Goal: Information Seeking & Learning: Check status

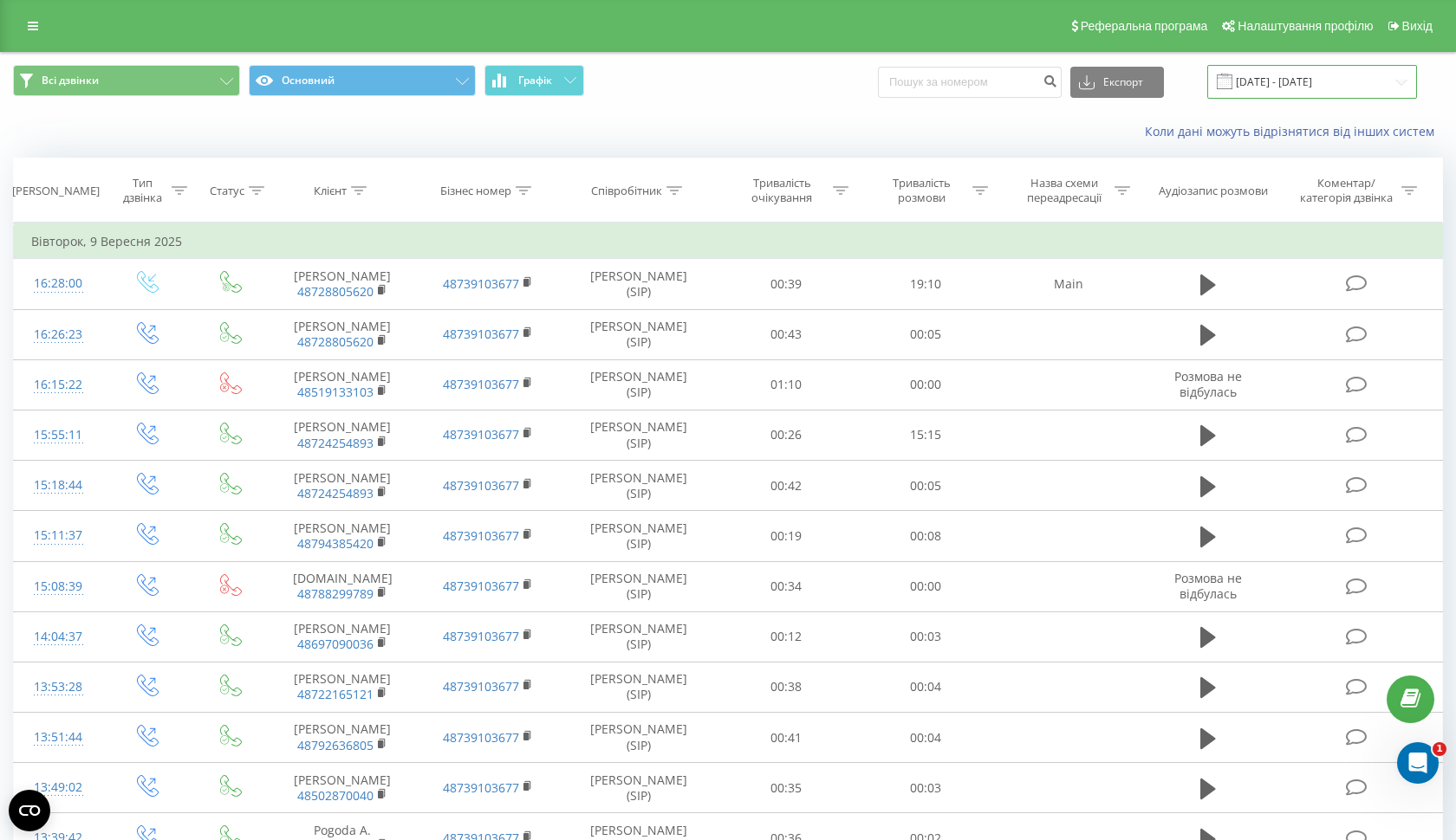
click at [1313, 99] on input "09.09.2025 - 09.09.2025" at bounding box center [1312, 82] width 210 height 34
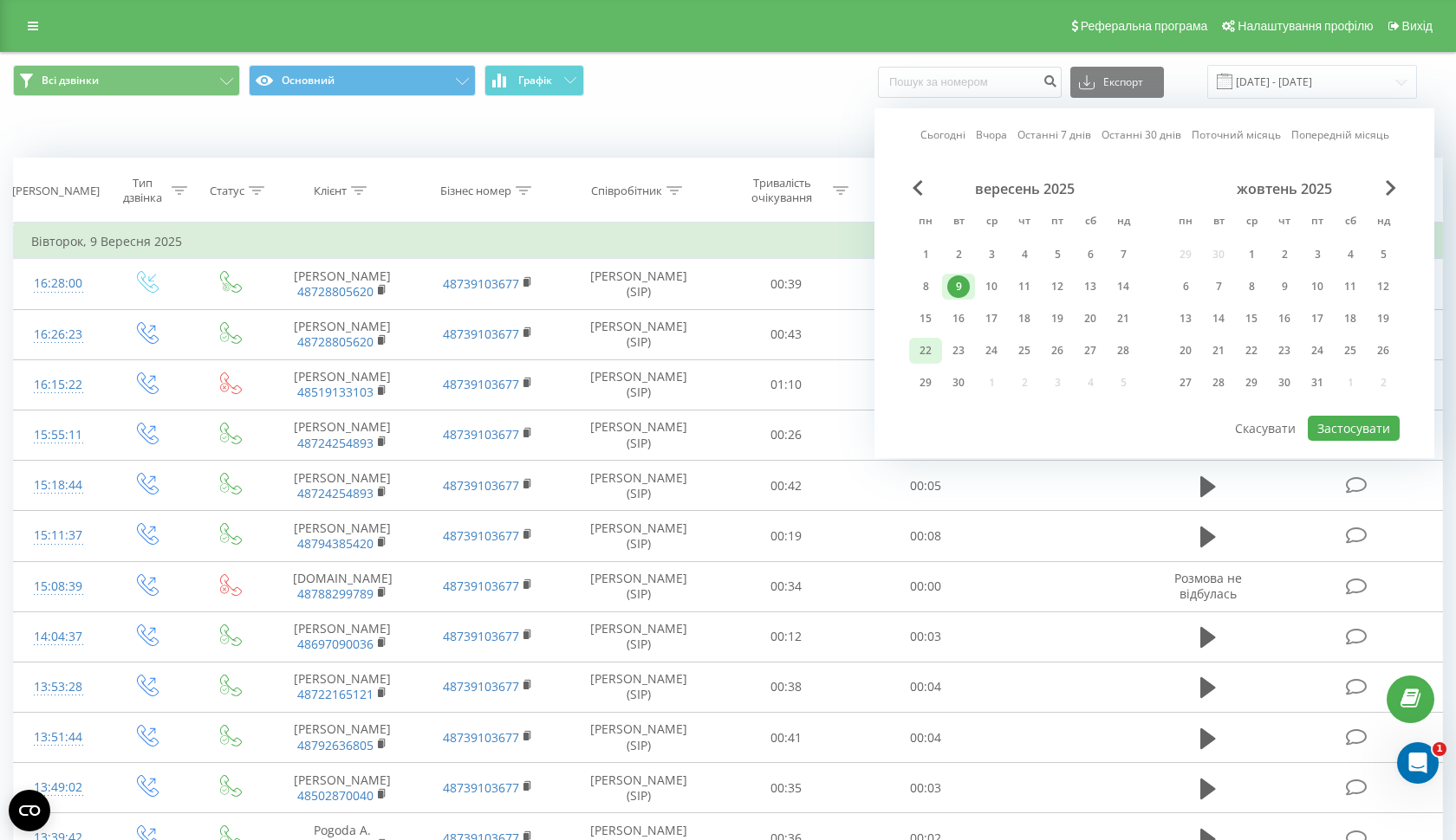
click at [933, 362] on div "22" at bounding box center [926, 351] width 23 height 23
click at [1338, 441] on button "Застосувати" at bounding box center [1354, 429] width 92 height 25
type input "[DATE] - [DATE]"
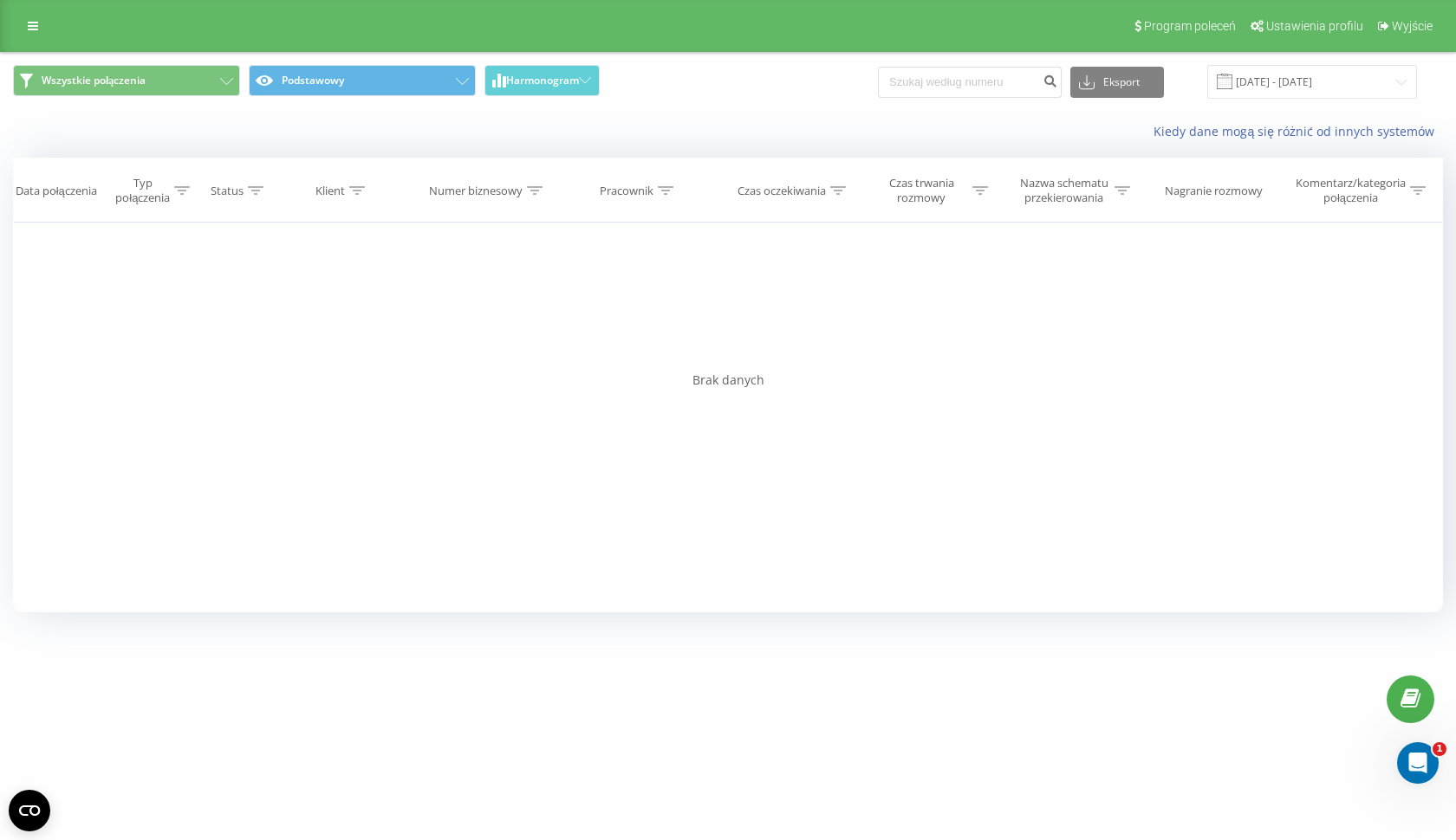
click at [1293, 102] on div "Wszystkie połączenia Podstawowy Harmonogram Eksport .csv .xls .xlsx 22.09.2025 …" at bounding box center [728, 82] width 1454 height 58
click at [1287, 86] on input "[DATE] - [DATE]" at bounding box center [1312, 82] width 210 height 34
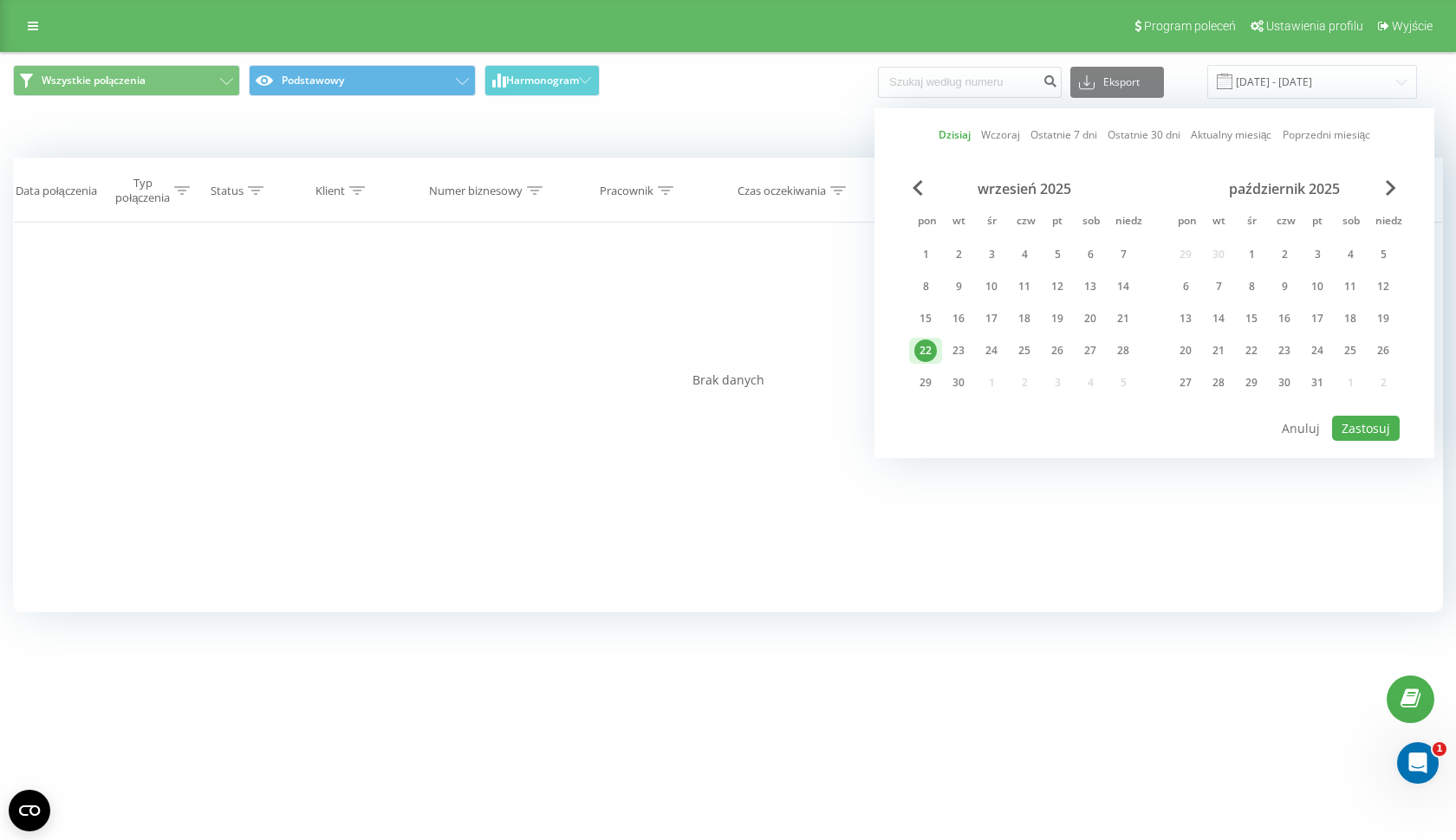
click at [919, 342] on div "22" at bounding box center [926, 351] width 23 height 23
click at [1385, 430] on button "Zastosuj" at bounding box center [1365, 429] width 67 height 25
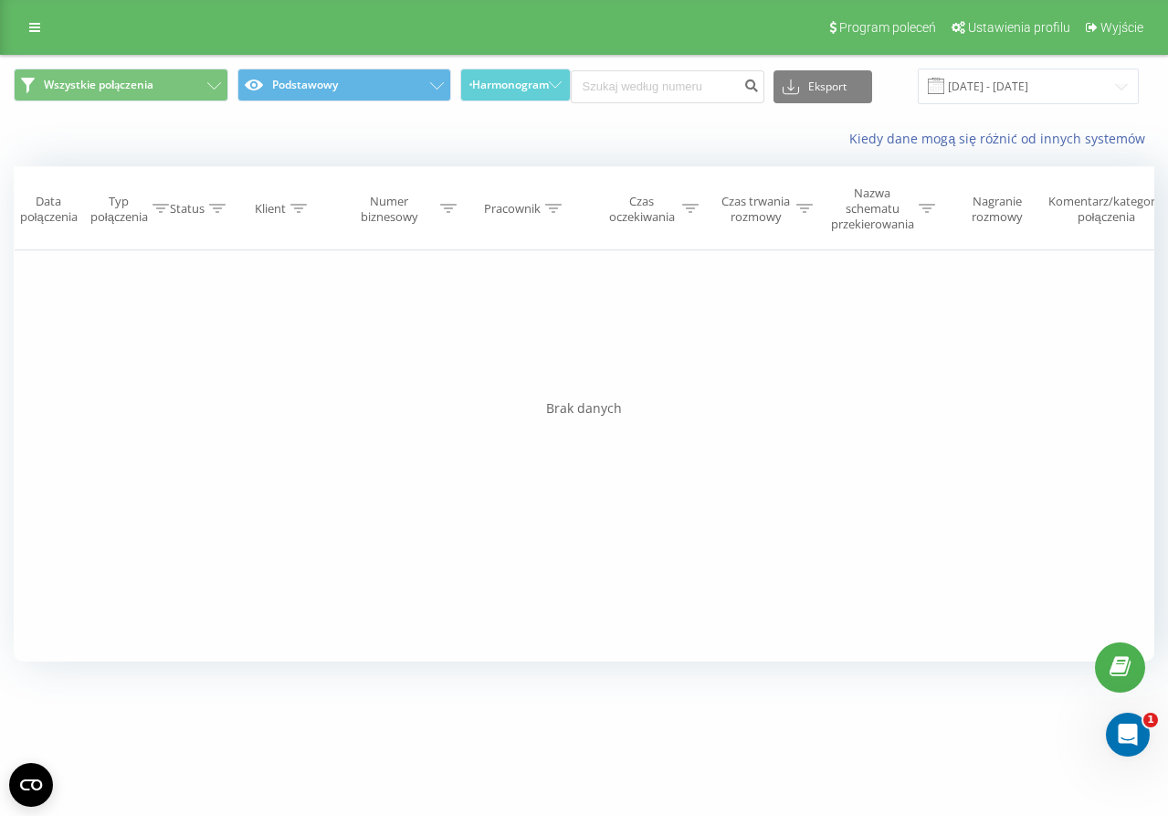
click at [686, 206] on icon at bounding box center [690, 208] width 16 height 9
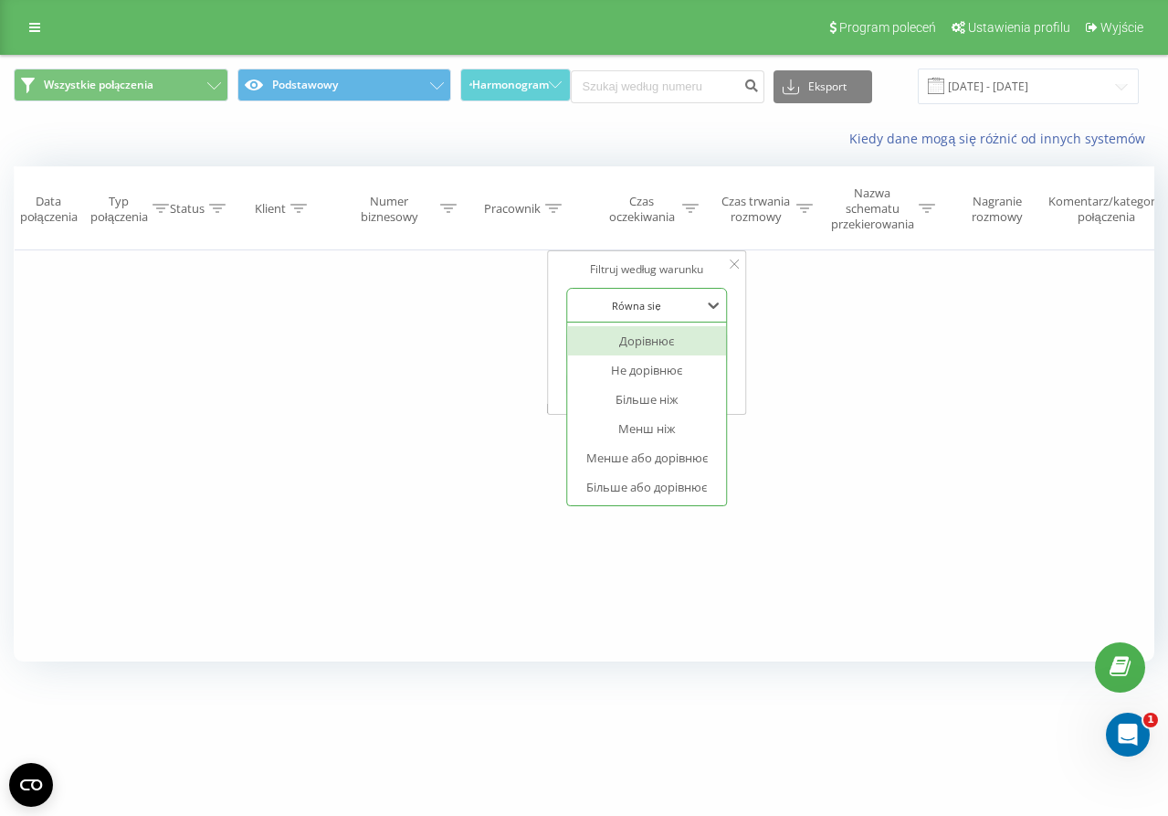
click at [667, 313] on div "Równa się" at bounding box center [636, 304] width 133 height 27
click at [682, 483] on div "Większe lub równe" at bounding box center [646, 486] width 159 height 29
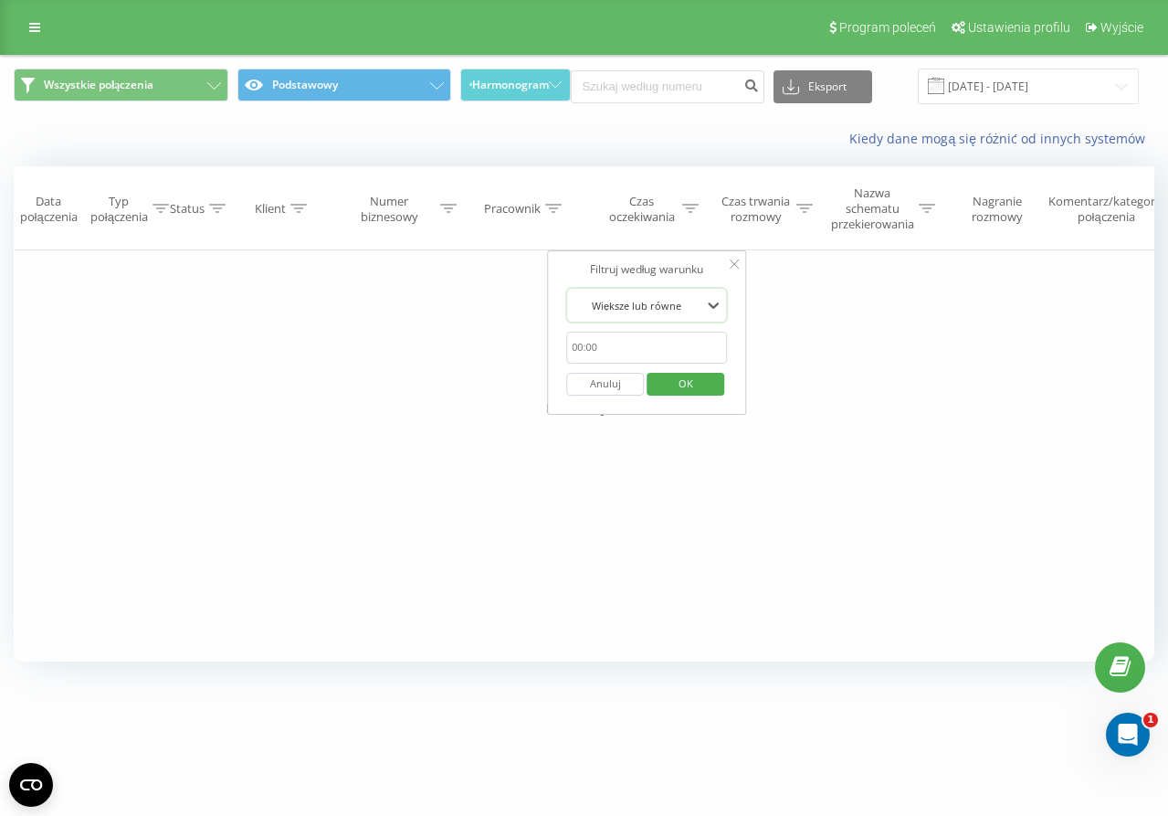
click at [642, 340] on input "text" at bounding box center [646, 348] width 161 height 32
type input "00:20"
click at [668, 385] on span "OK" at bounding box center [686, 383] width 51 height 28
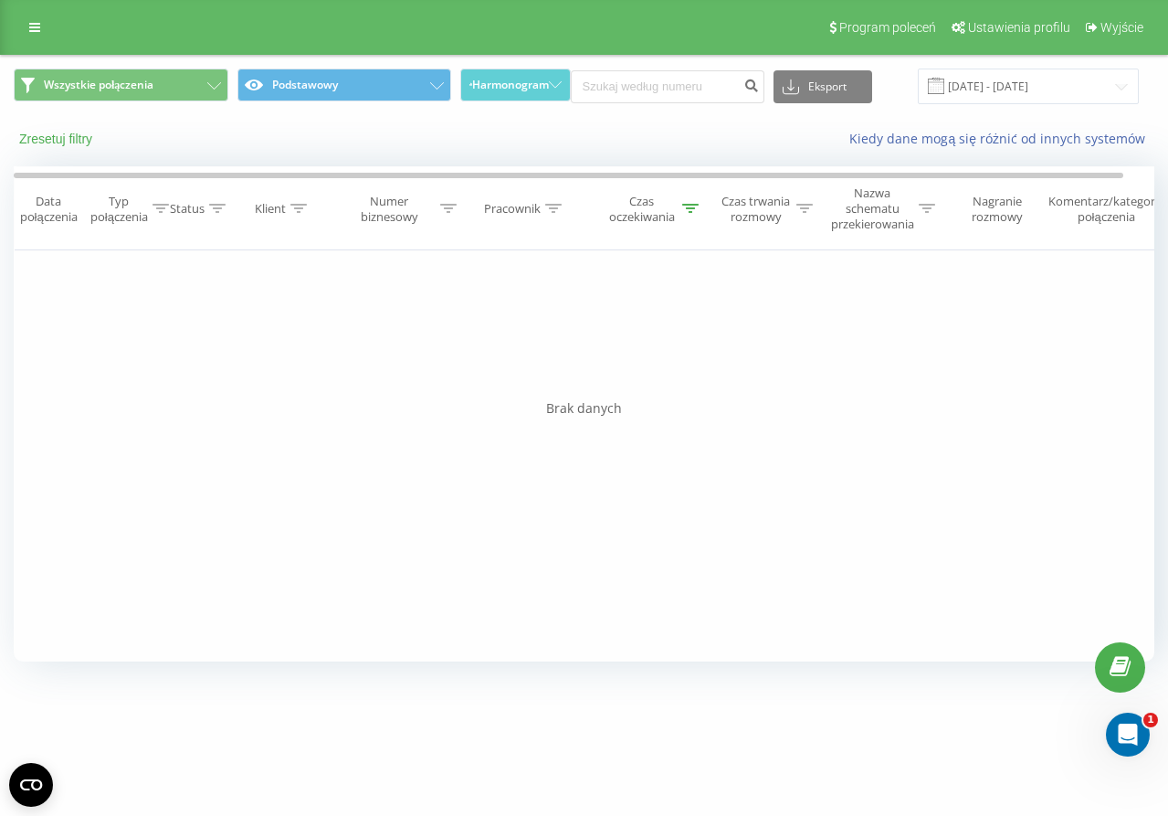
click at [88, 145] on button "Zresetuj filtry" at bounding box center [58, 139] width 88 height 16
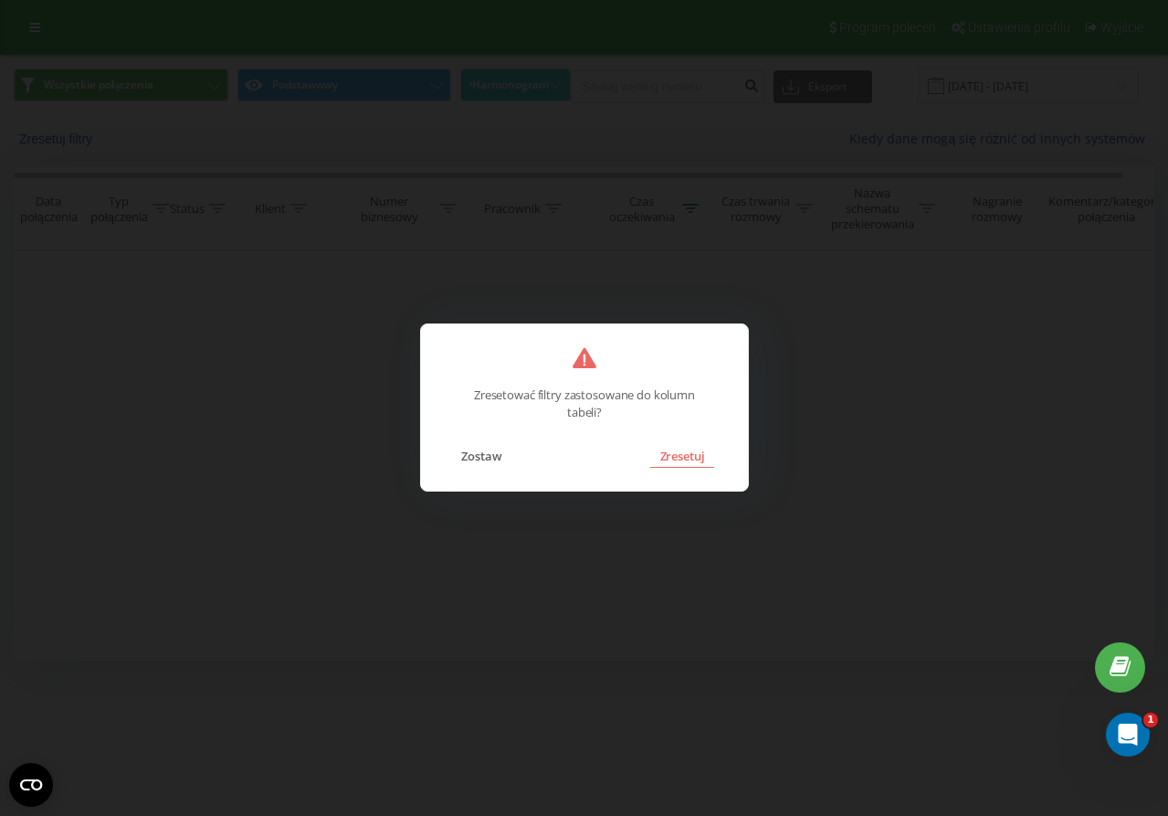
click at [677, 458] on button "Zresetuj" at bounding box center [681, 456] width 63 height 24
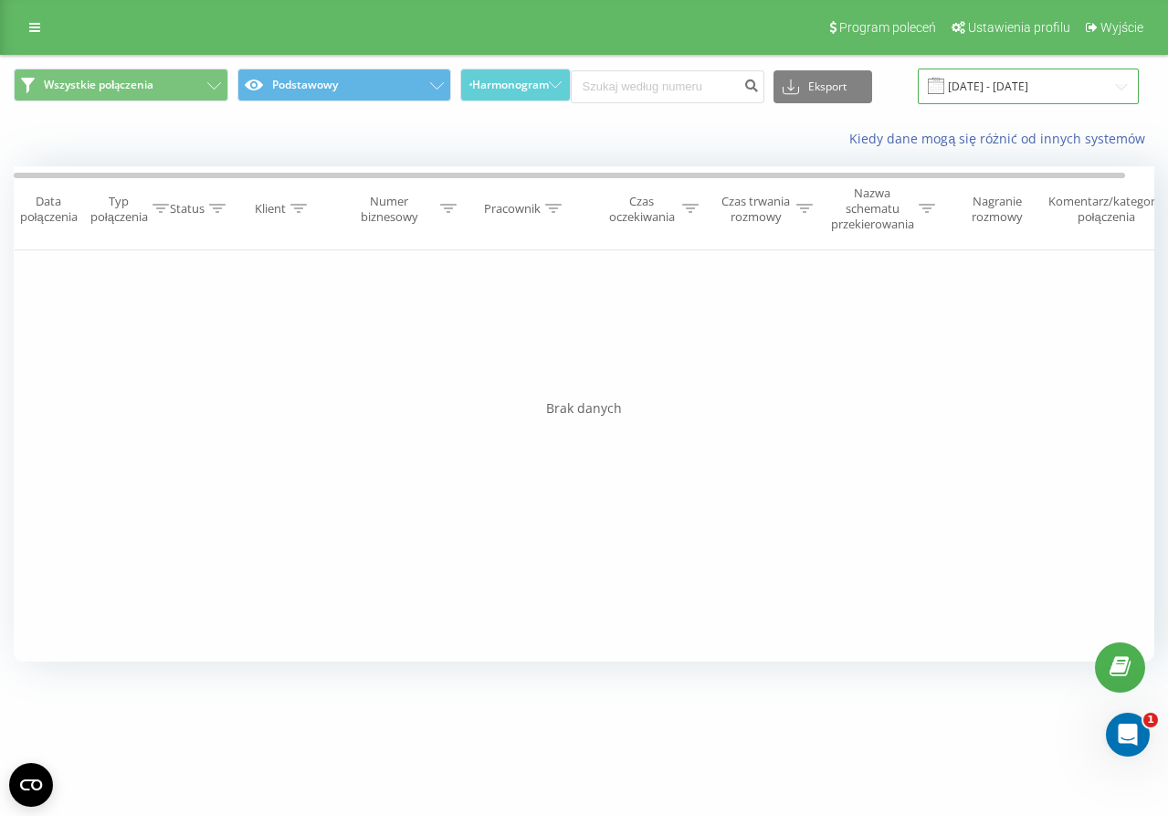
click at [1040, 80] on input "[DATE] - [DATE]" at bounding box center [1028, 87] width 221 height 36
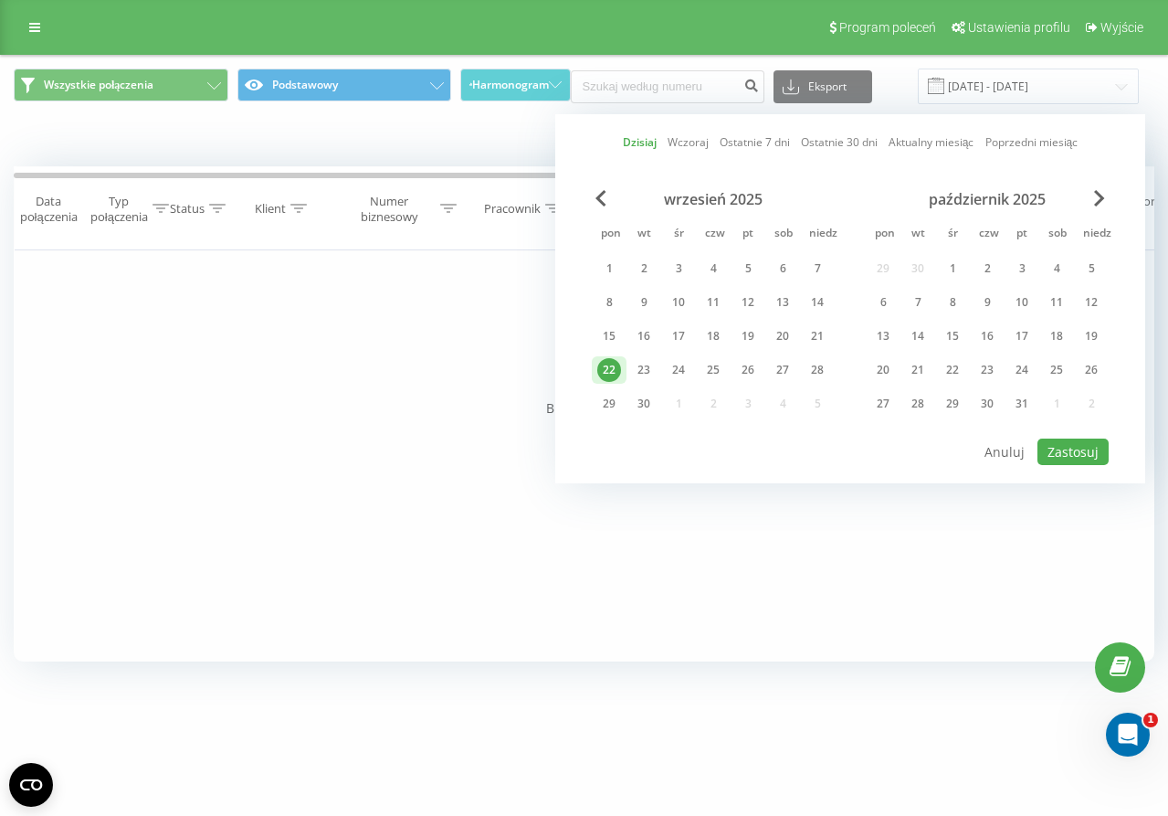
click at [616, 363] on div "22" at bounding box center [609, 370] width 24 height 24
click at [1088, 442] on button "Zastosuj" at bounding box center [1073, 452] width 71 height 26
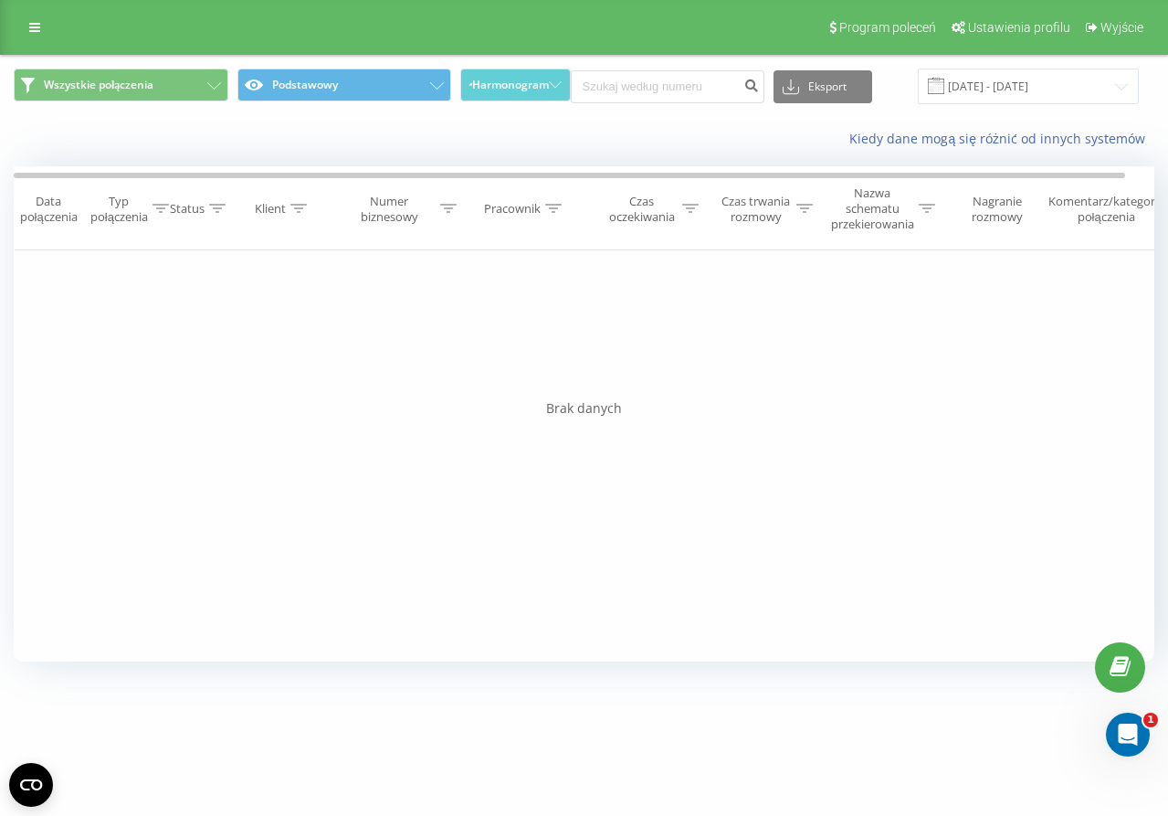
click at [812, 208] on icon at bounding box center [805, 208] width 16 height 9
click at [802, 301] on div at bounding box center [751, 305] width 130 height 17
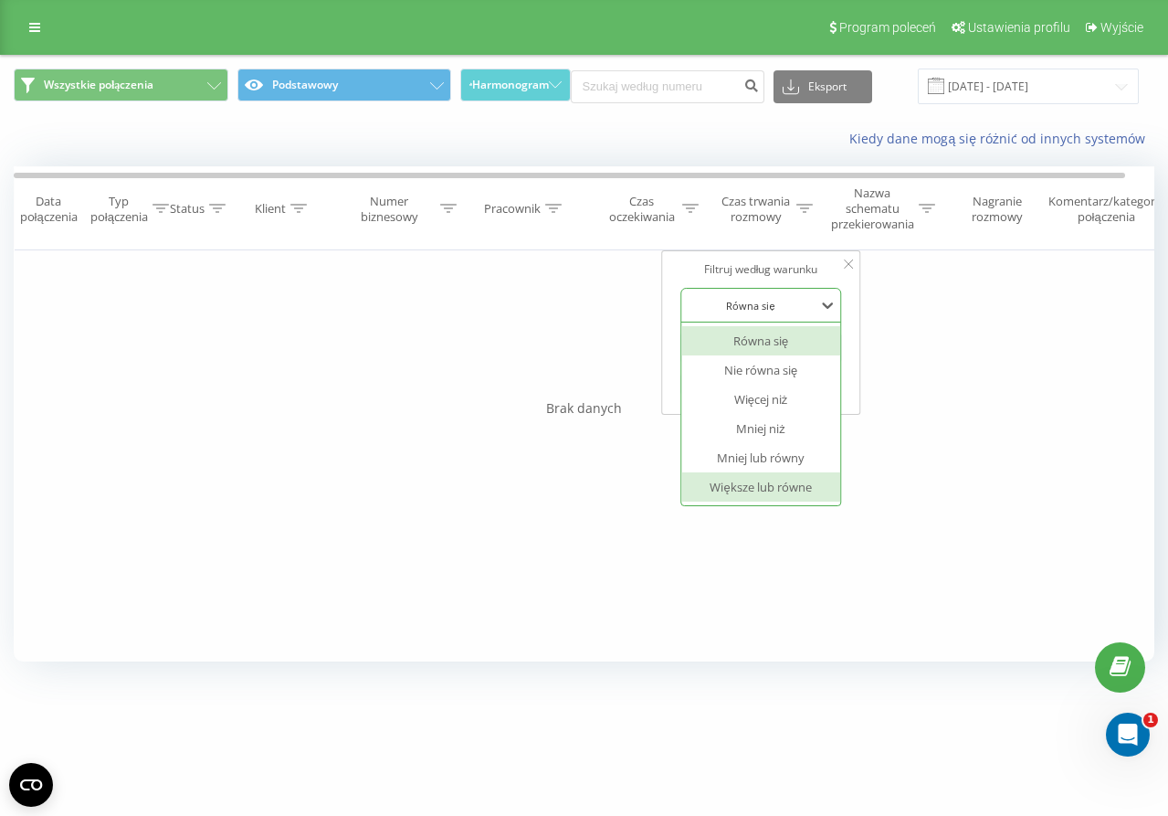
click at [787, 472] on div "Większe lub równe" at bounding box center [761, 486] width 159 height 29
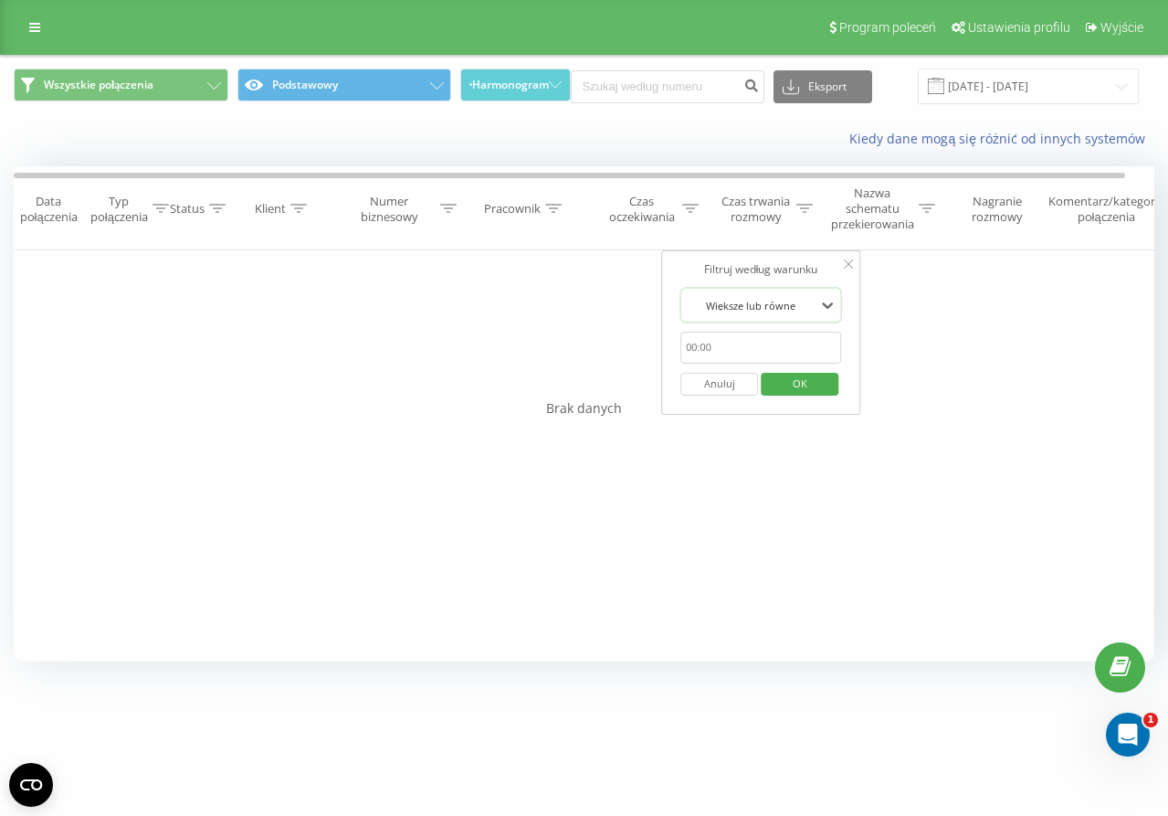
click at [728, 332] on input "text" at bounding box center [761, 348] width 161 height 32
type input "00:20"
click at [786, 386] on span "OK" at bounding box center [800, 383] width 51 height 28
click at [61, 65] on div "Wszystkie połączenia Podstawowy Harmonogram Eksport .csv .xls .xlsx 22.09.2025 …" at bounding box center [584, 86] width 1167 height 61
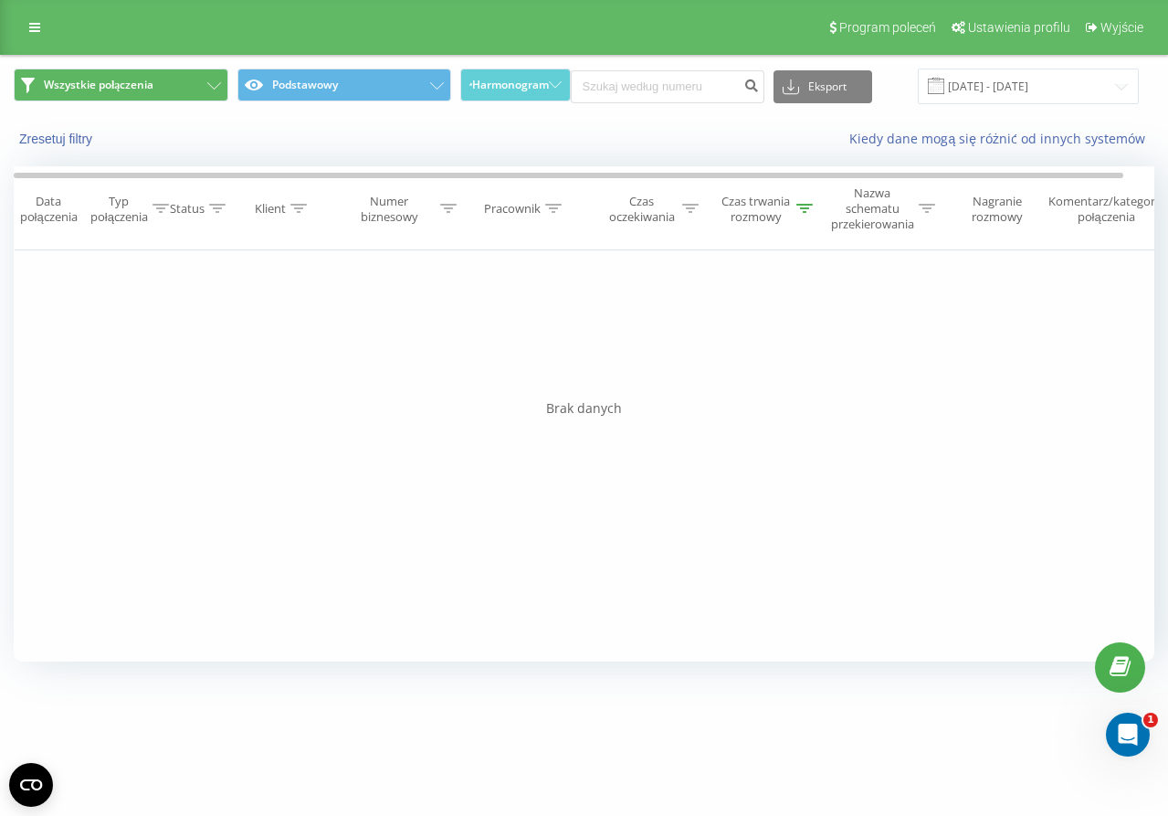
click at [68, 81] on span "Wszystkie połączenia" at bounding box center [99, 85] width 110 height 15
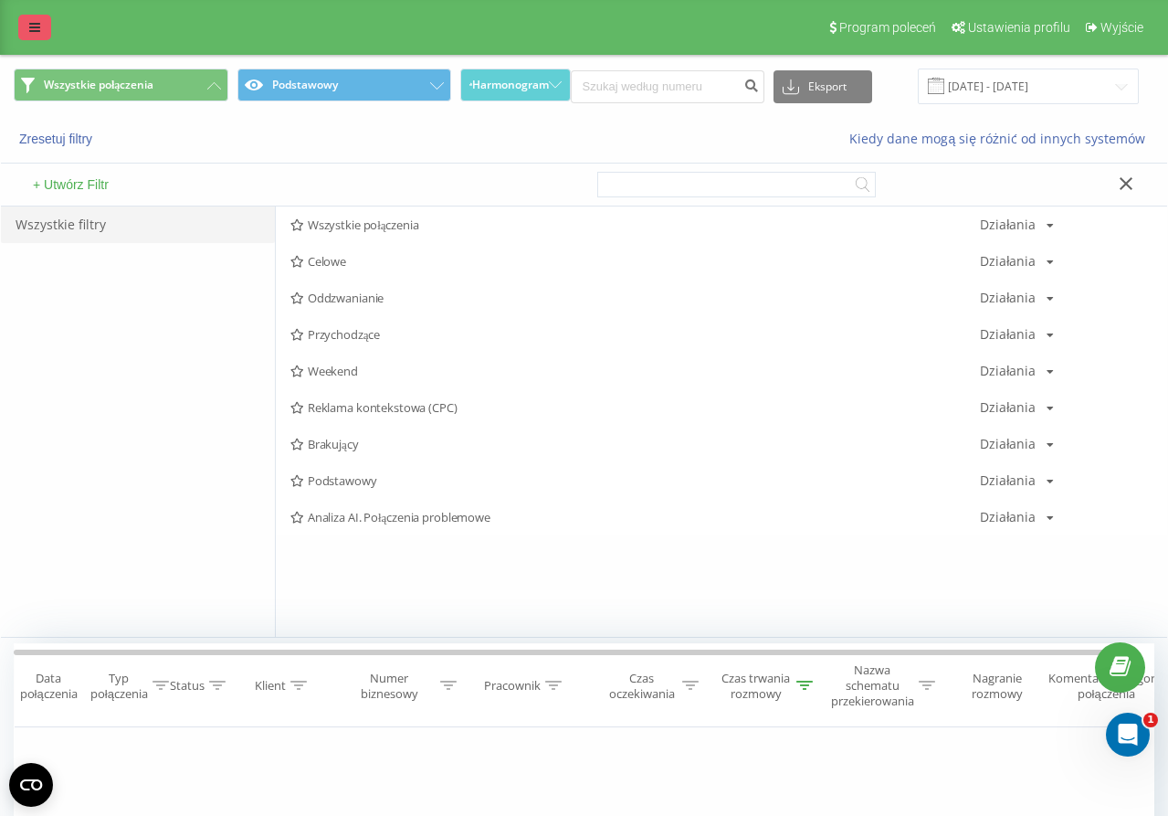
click at [33, 29] on icon at bounding box center [34, 27] width 11 height 13
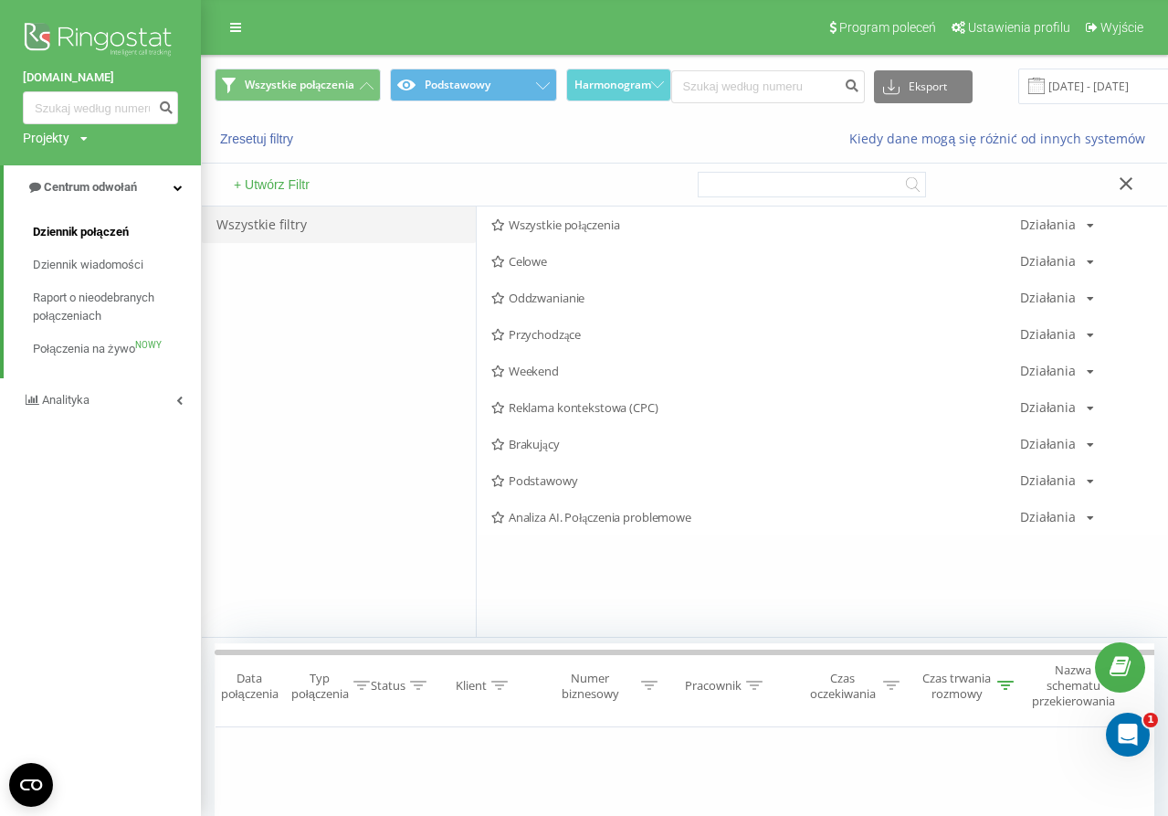
click at [92, 223] on span "Dziennik połączeń" at bounding box center [81, 232] width 96 height 18
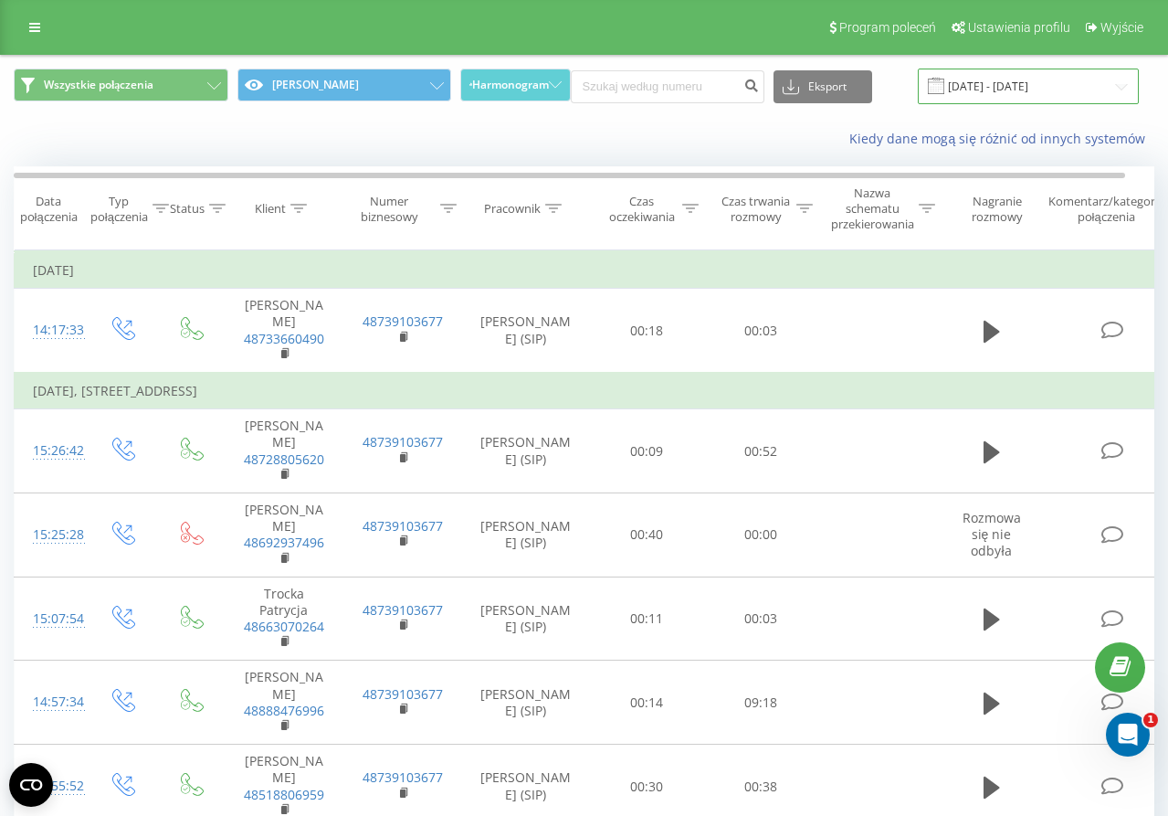
click at [1055, 85] on input "[DATE] - [DATE]" at bounding box center [1028, 87] width 221 height 36
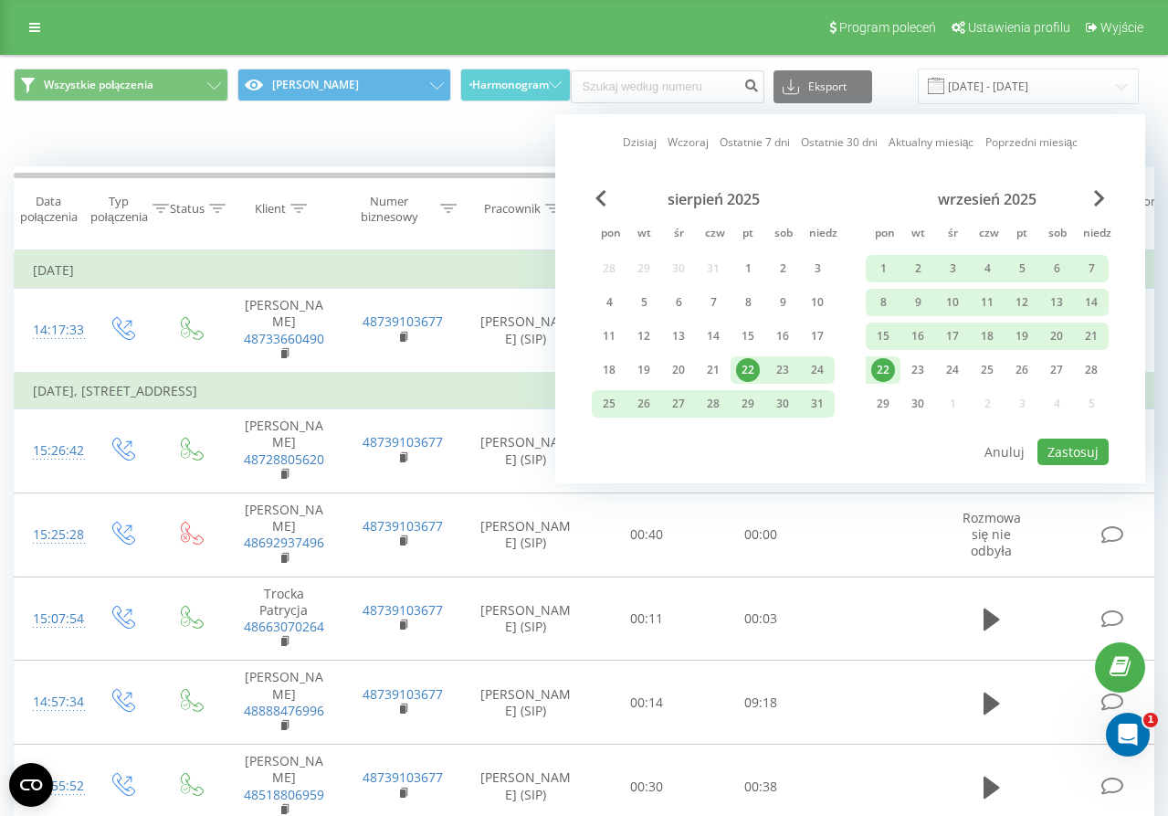
click at [881, 368] on div "22" at bounding box center [884, 370] width 24 height 24
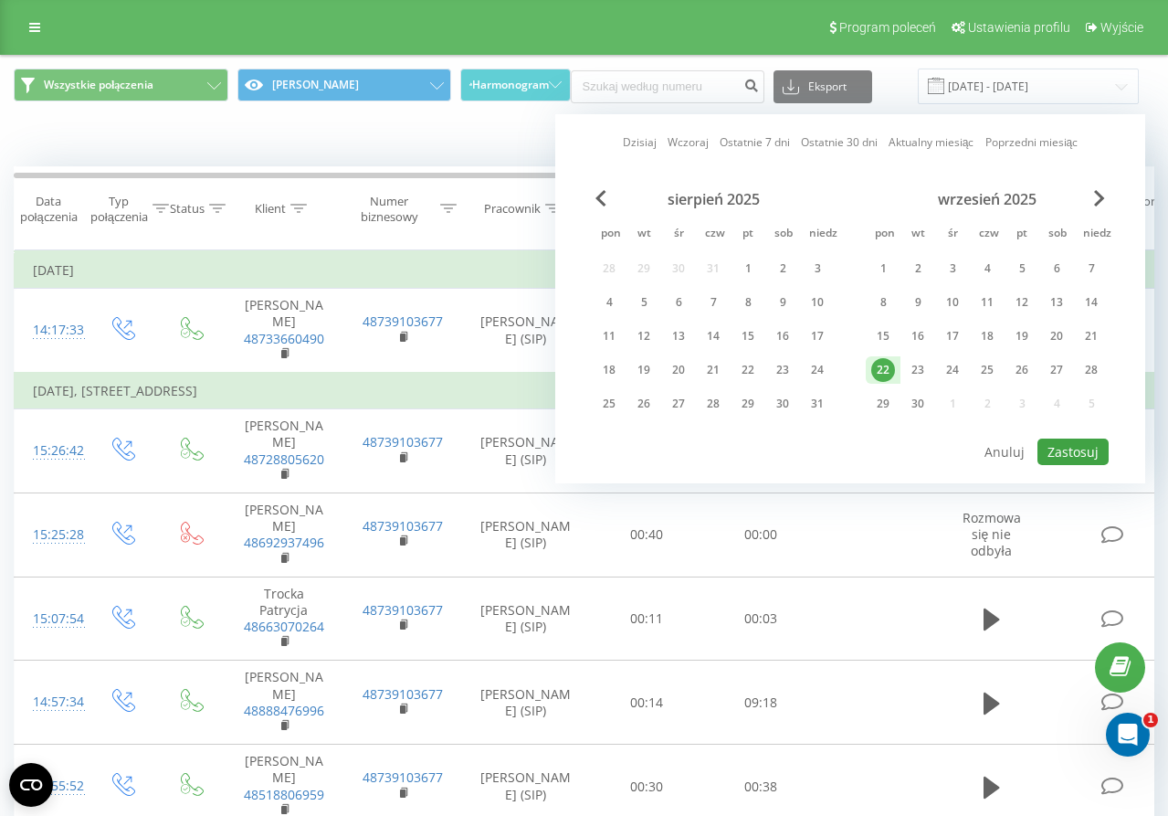
click at [1078, 460] on button "Zastosuj" at bounding box center [1073, 452] width 71 height 26
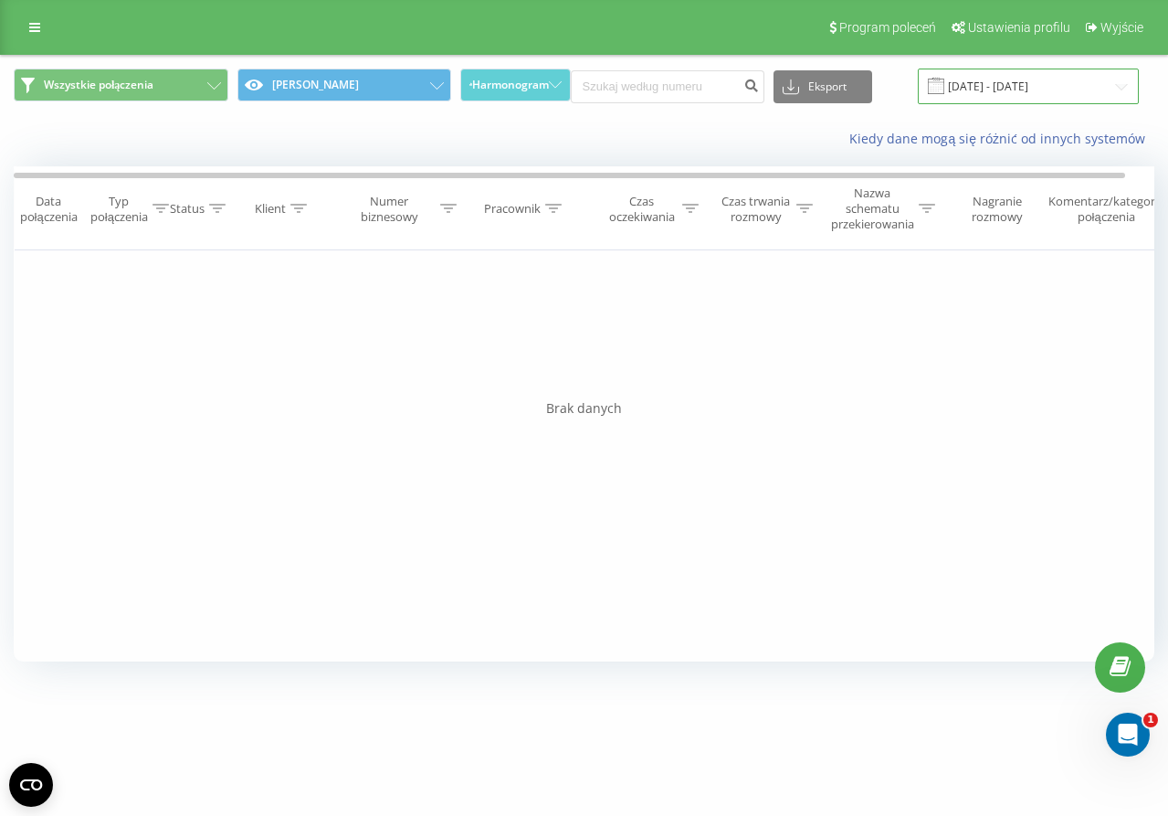
click at [1003, 90] on input "[DATE] - [DATE]" at bounding box center [1028, 87] width 221 height 36
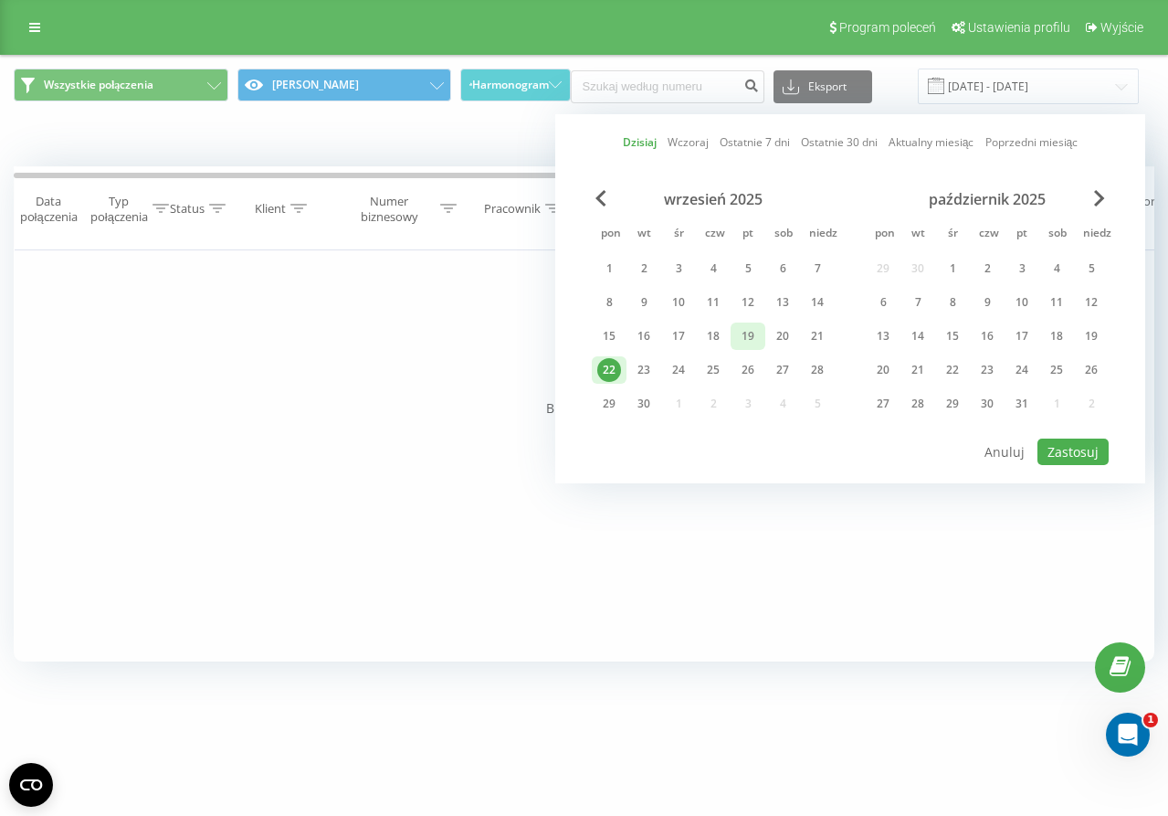
click at [751, 341] on div "19" at bounding box center [748, 336] width 24 height 24
click at [1062, 445] on button "Zastosuj" at bounding box center [1073, 452] width 71 height 26
type input "[DATE] - [DATE]"
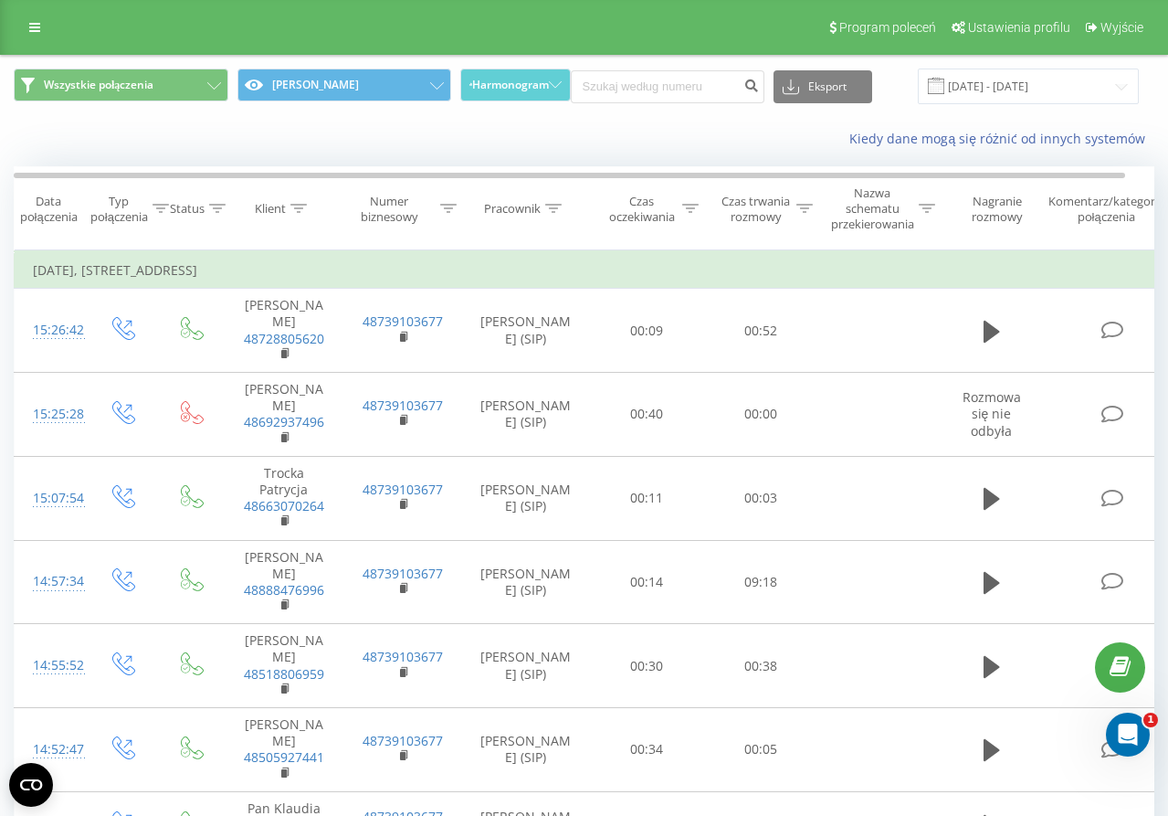
click at [701, 207] on div "Czas oczekiwania" at bounding box center [647, 209] width 114 height 31
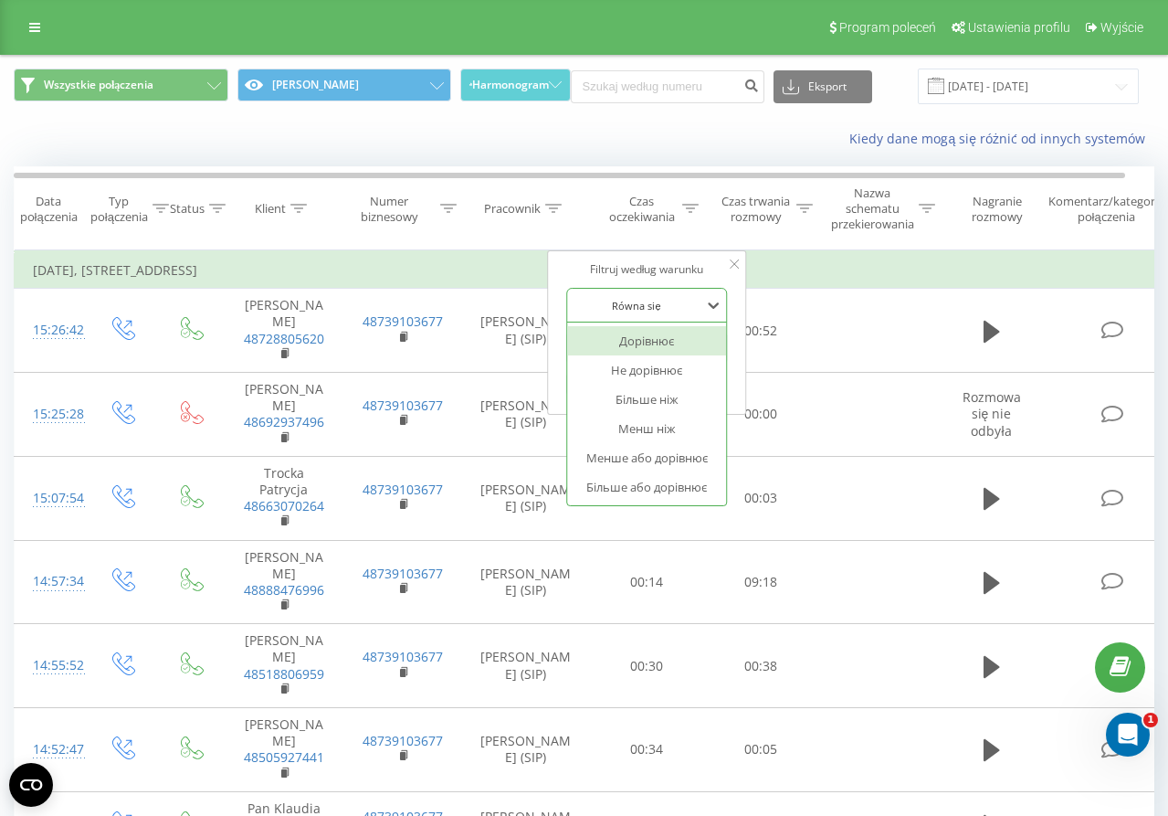
click at [701, 302] on div at bounding box center [637, 305] width 130 height 17
click at [688, 472] on div "Większe lub równe" at bounding box center [646, 486] width 159 height 29
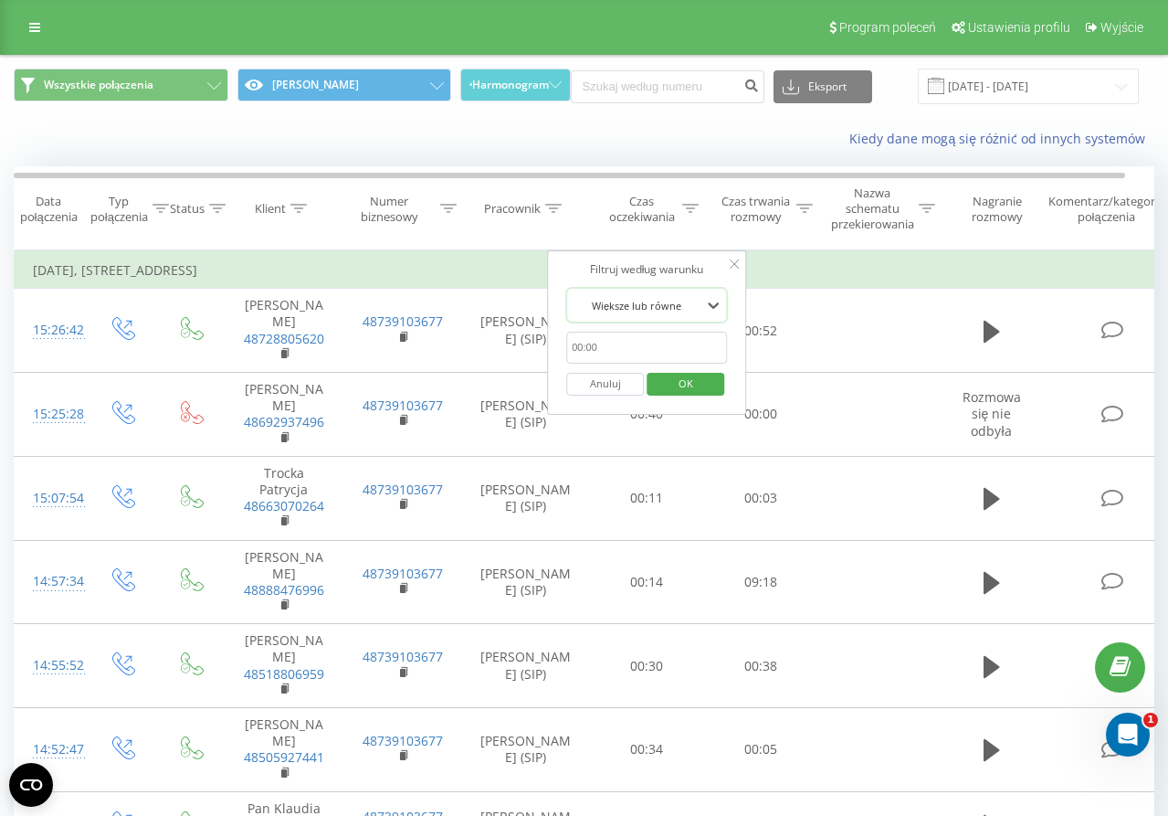
click at [679, 343] on input "text" at bounding box center [646, 348] width 161 height 32
type input "00:20"
click at [684, 382] on span "OK" at bounding box center [686, 383] width 51 height 28
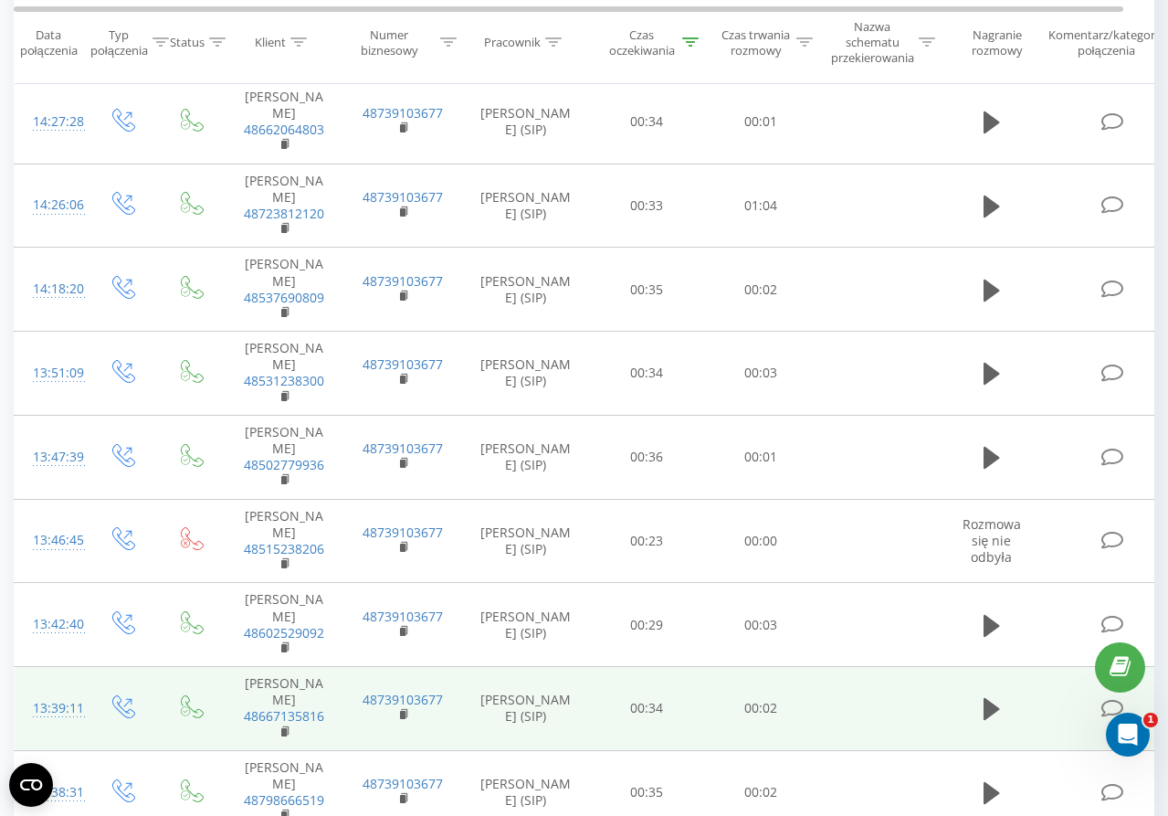
scroll to position [963, 0]
